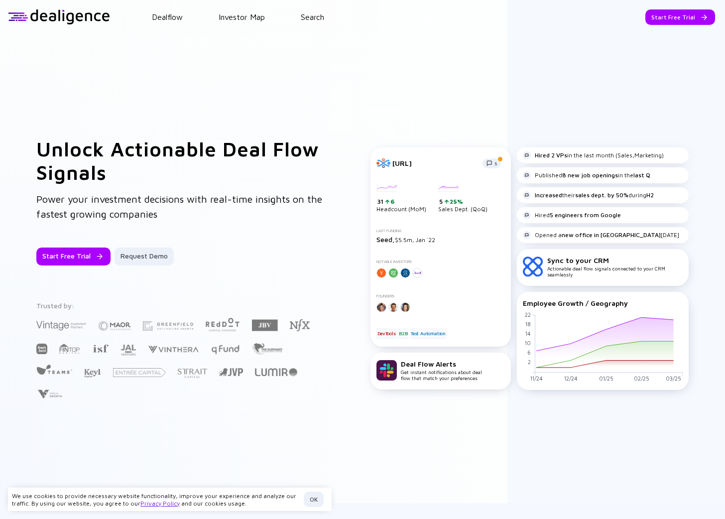
click at [547, 76] on div "Unlock Actionable Deal Flow Signals Power your investment decisions with real-t…" at bounding box center [362, 268] width 725 height 469
click at [174, 21] on link "Dealflow" at bounding box center [167, 16] width 31 height 9
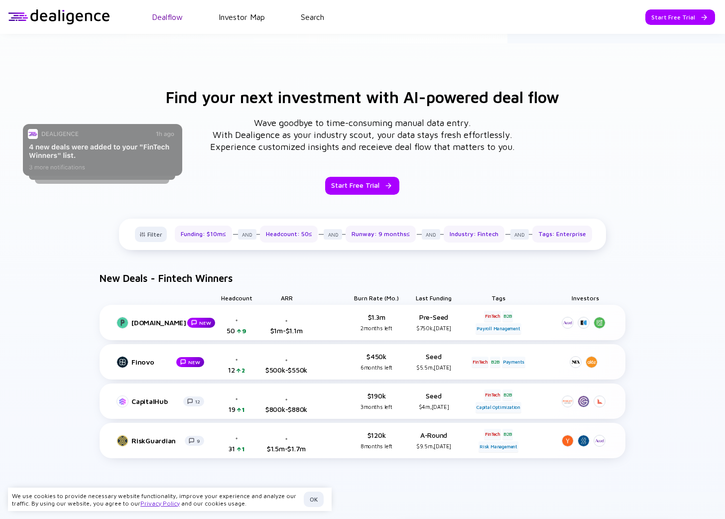
scroll to position [474, 0]
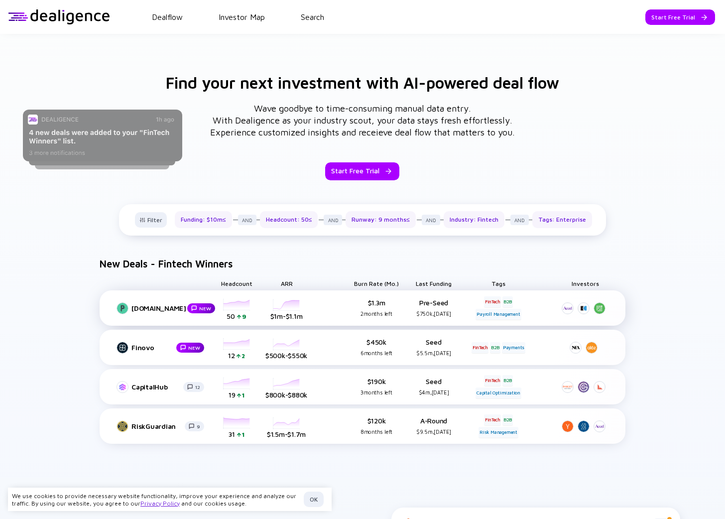
click at [335, 306] on div "[DOMAIN_NAME] NEW Headcount [DATE] [DATE] [DATE] [DATE] [DATE] [DATE] [DATE] [D…" at bounding box center [363, 307] width 526 height 35
click at [231, 17] on link "Investor Map" at bounding box center [241, 16] width 46 height 9
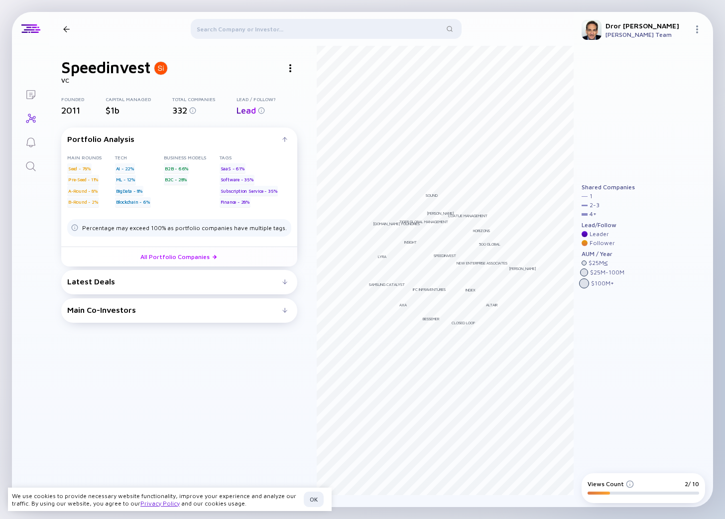
click at [240, 310] on div "Main Co-Investors" at bounding box center [174, 309] width 215 height 9
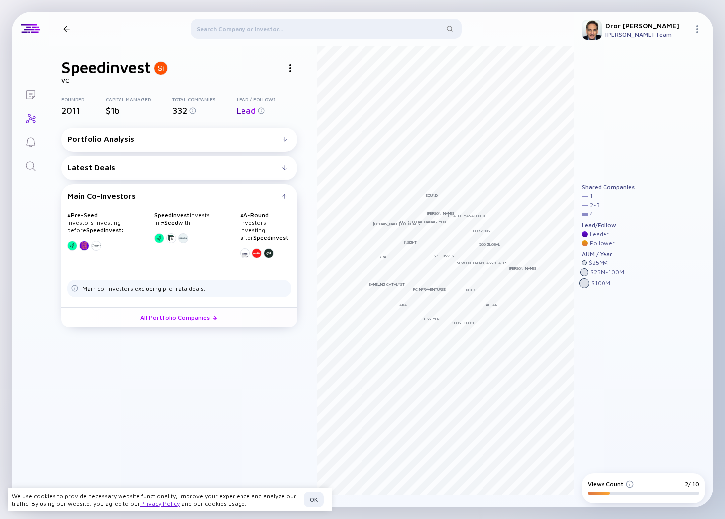
click at [158, 243] on div at bounding box center [159, 238] width 10 height 10
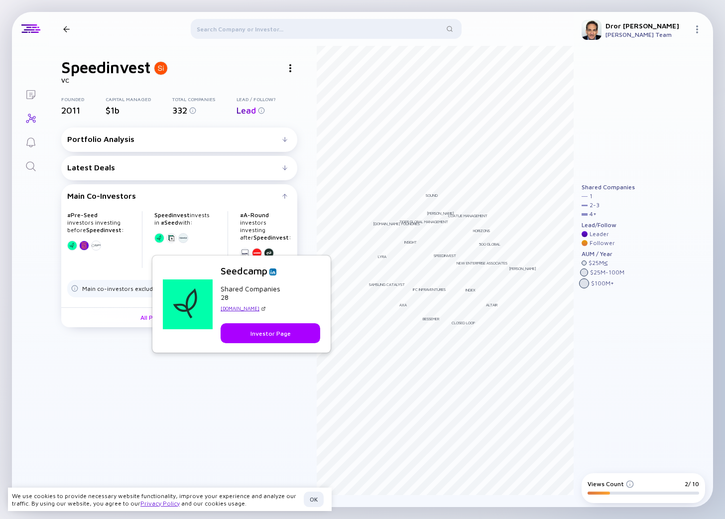
click at [158, 243] on div at bounding box center [159, 238] width 10 height 10
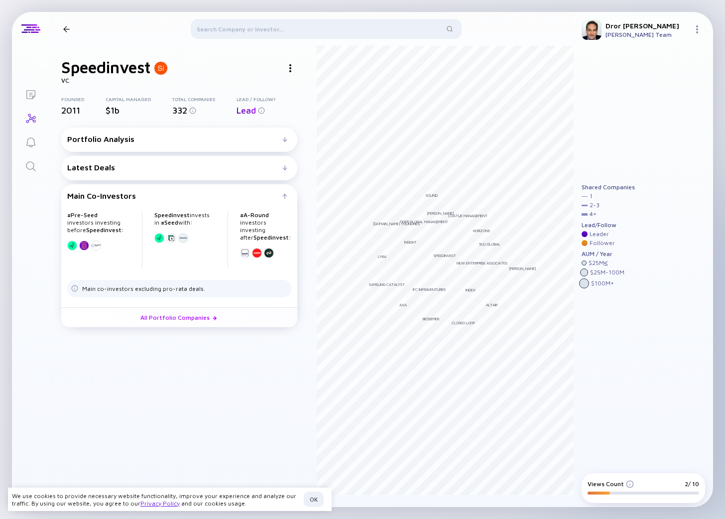
click at [158, 243] on div at bounding box center [159, 238] width 10 height 10
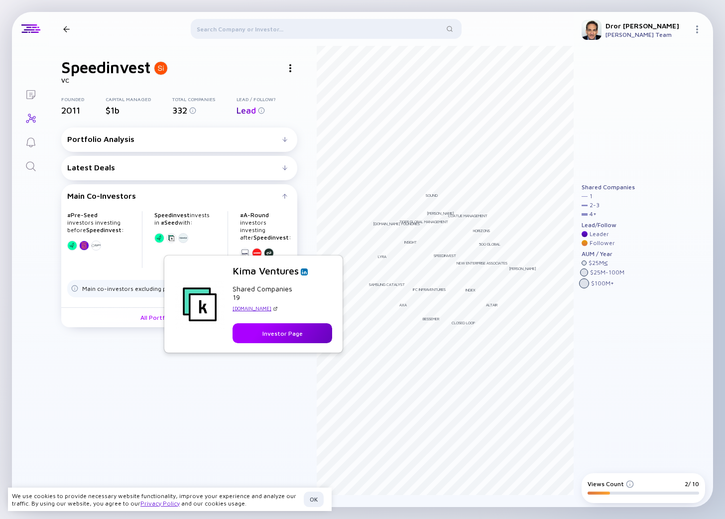
click at [272, 332] on div "Investor Page" at bounding box center [282, 333] width 52 height 15
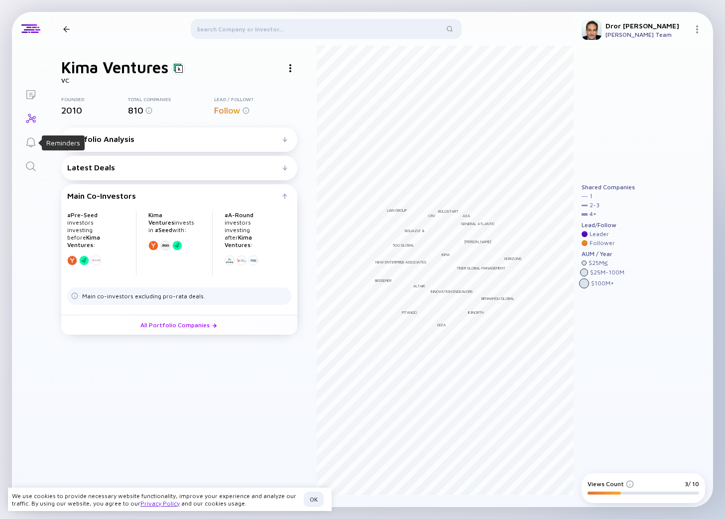
click at [30, 140] on icon "Reminders" at bounding box center [31, 142] width 12 height 12
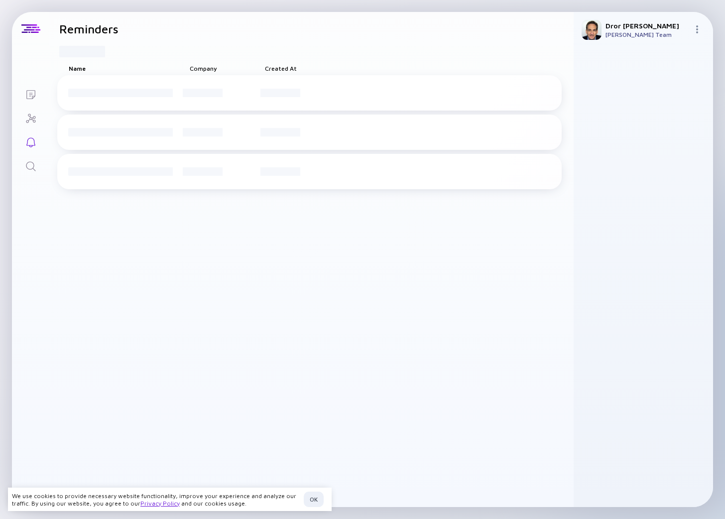
click at [28, 117] on icon "Investor Map" at bounding box center [31, 118] width 12 height 12
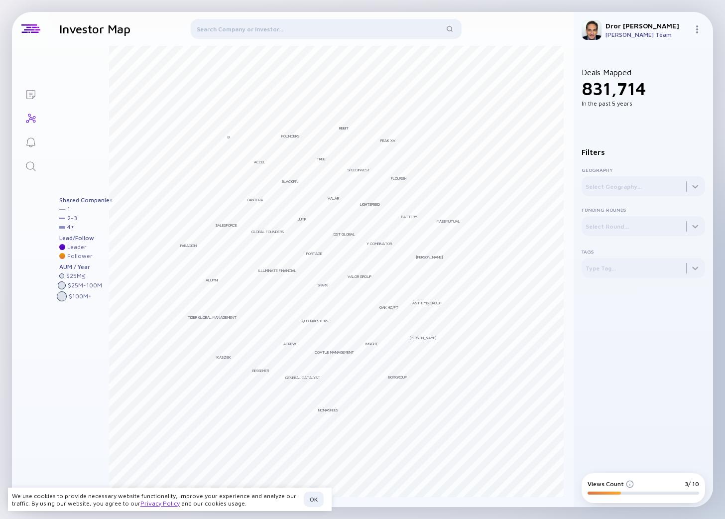
click at [29, 100] on icon "Lists" at bounding box center [31, 95] width 12 height 12
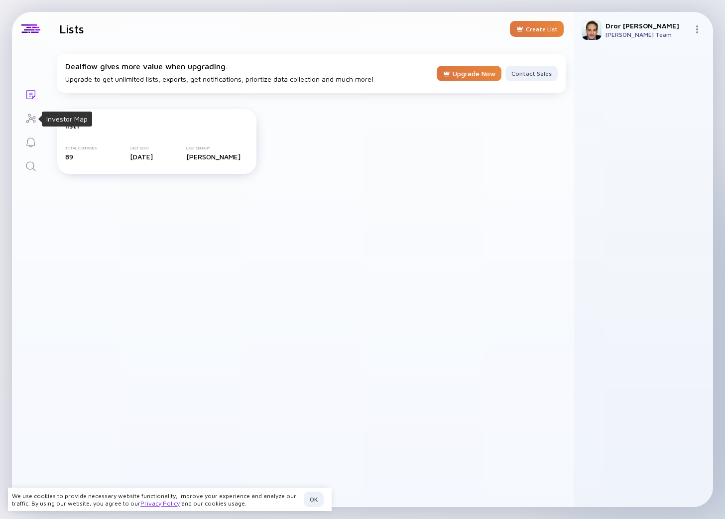
click at [28, 124] on div "Investor Map" at bounding box center [31, 118] width 12 height 13
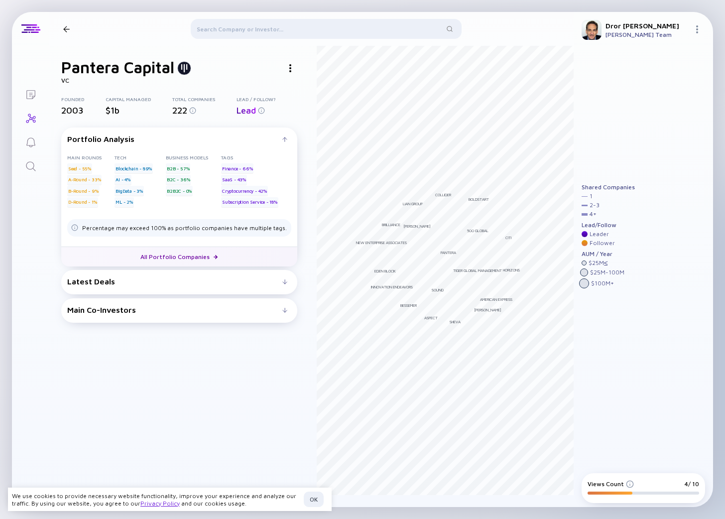
click at [196, 259] on link "All Portfolio Companies" at bounding box center [179, 256] width 236 height 20
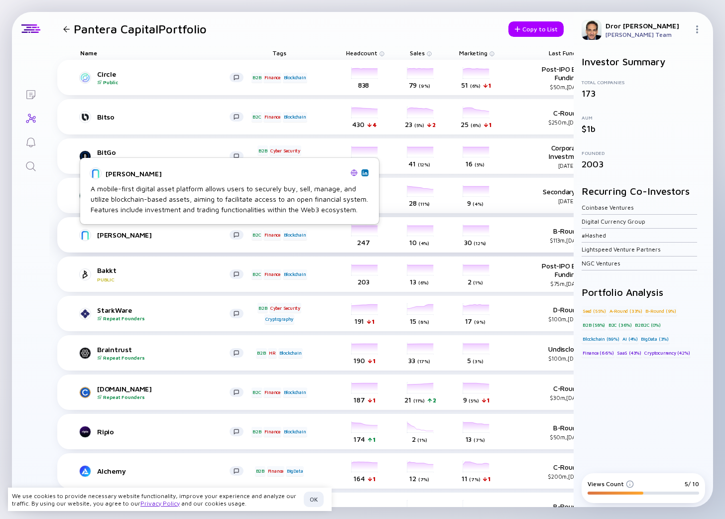
click at [107, 235] on div "[PERSON_NAME]" at bounding box center [163, 234] width 132 height 8
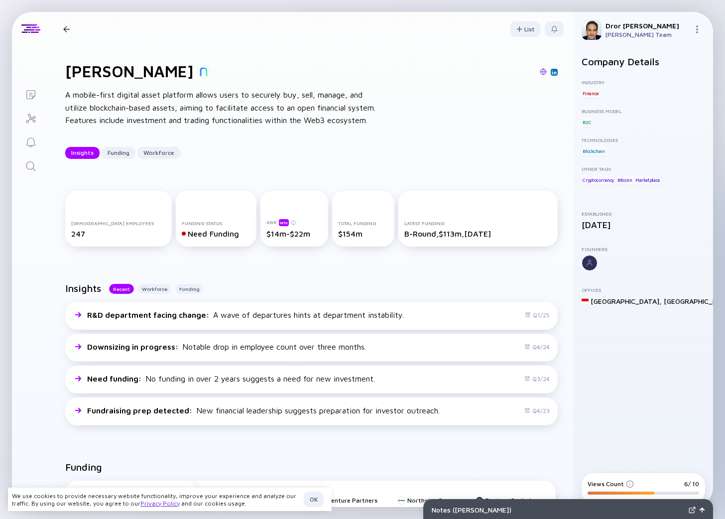
click at [64, 28] on div at bounding box center [66, 29] width 6 height 6
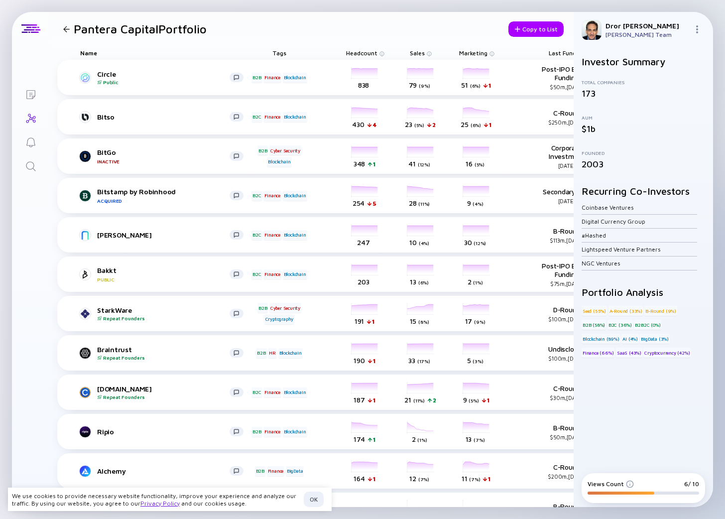
click at [70, 32] on div at bounding box center [66, 29] width 14 height 6
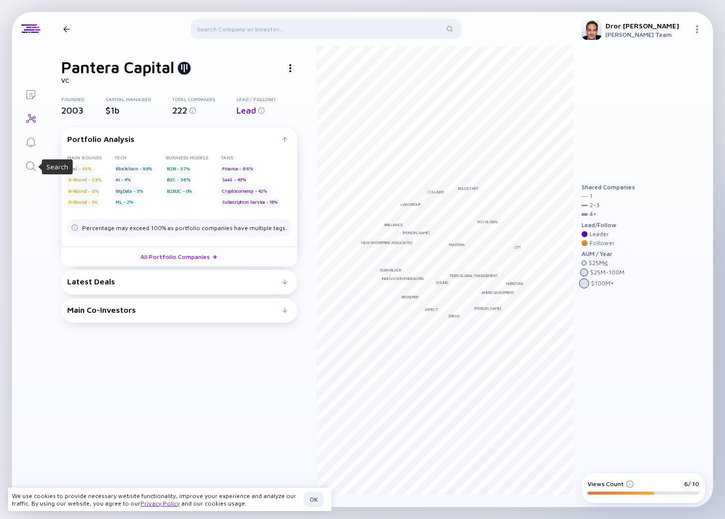
click at [32, 165] on icon "Search" at bounding box center [31, 166] width 12 height 12
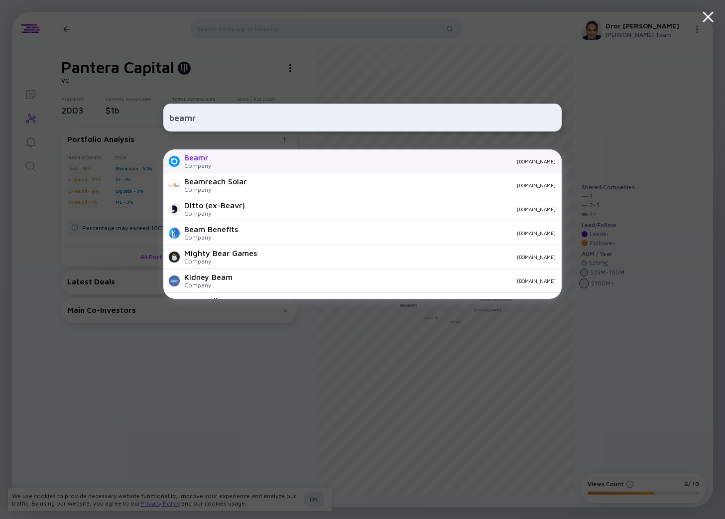
type input "beamr"
click at [216, 165] on div "Beamr Company [DOMAIN_NAME]" at bounding box center [362, 161] width 398 height 24
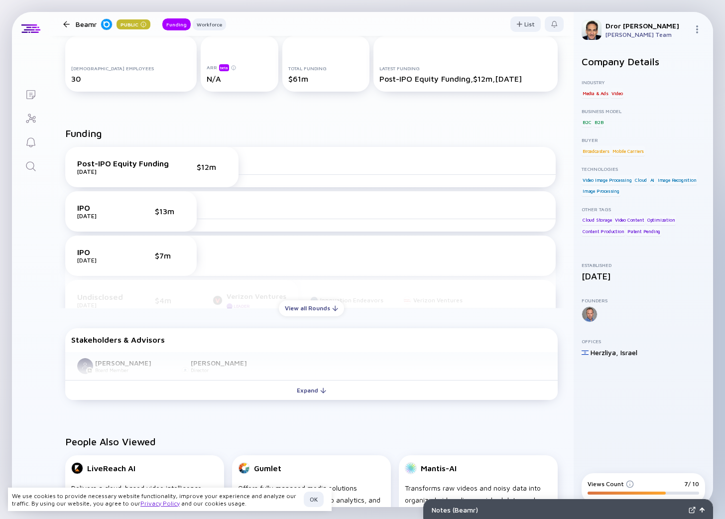
scroll to position [198, 0]
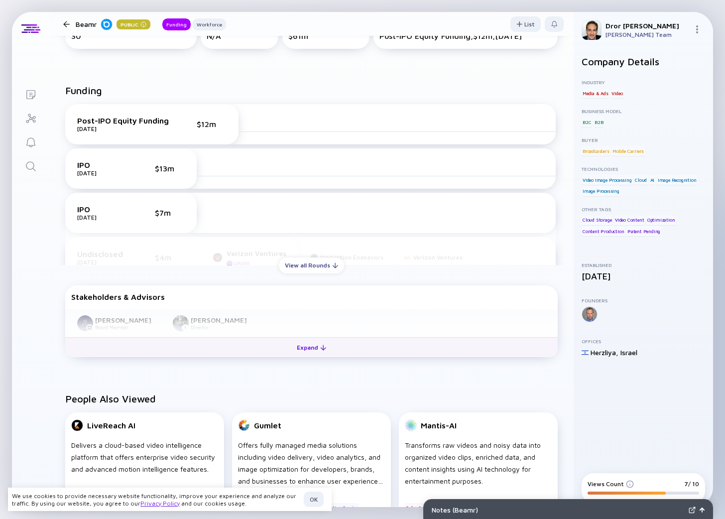
click at [313, 346] on div "Expand" at bounding box center [311, 346] width 41 height 15
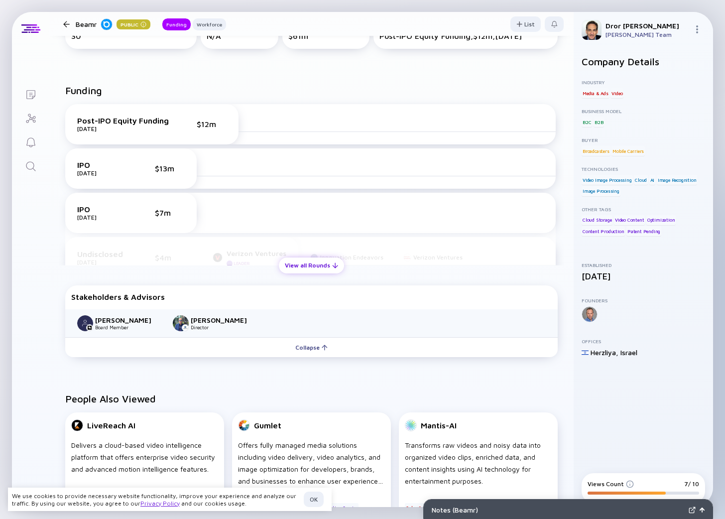
click at [309, 268] on div "View all Rounds" at bounding box center [311, 264] width 65 height 15
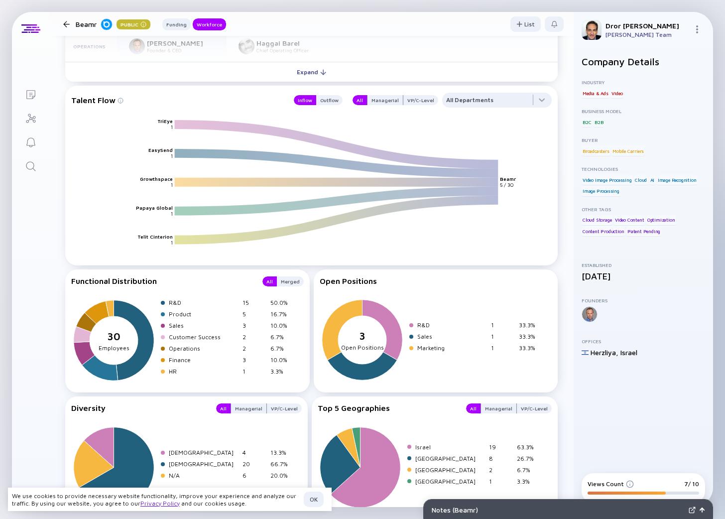
scroll to position [1168, 0]
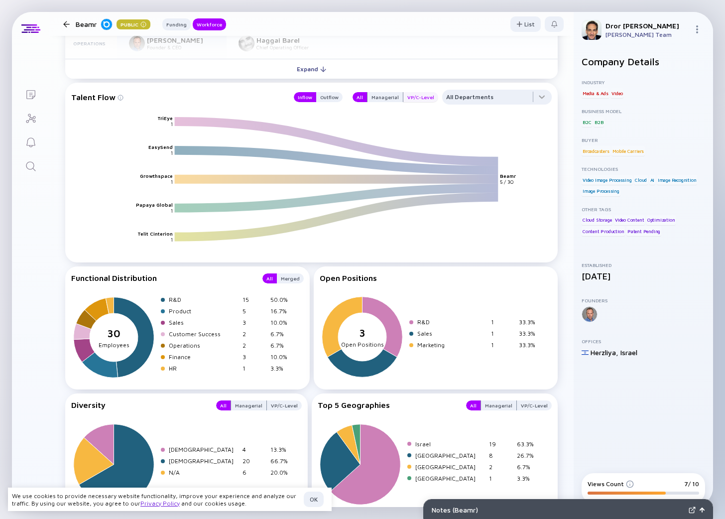
click at [424, 99] on div "VP/C-Level" at bounding box center [420, 97] width 35 height 10
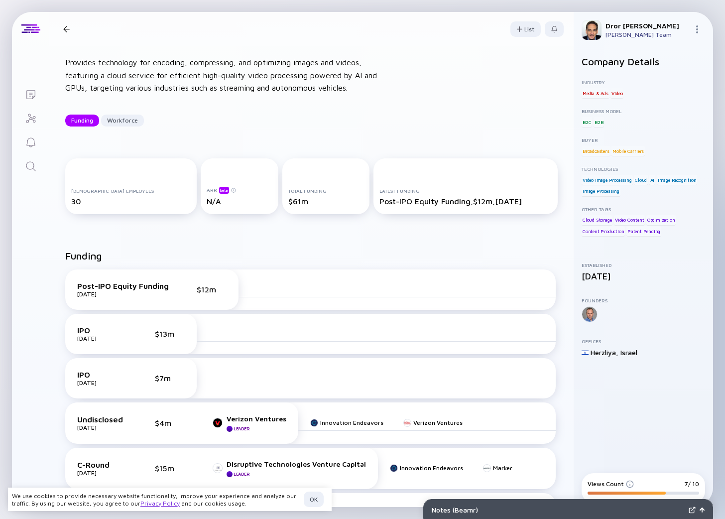
scroll to position [0, 0]
